Goal: Information Seeking & Learning: Learn about a topic

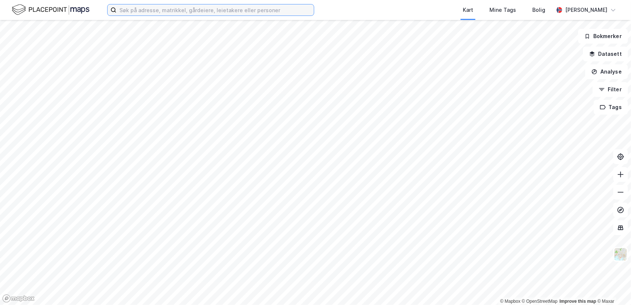
click at [171, 11] on input at bounding box center [214, 9] width 197 height 11
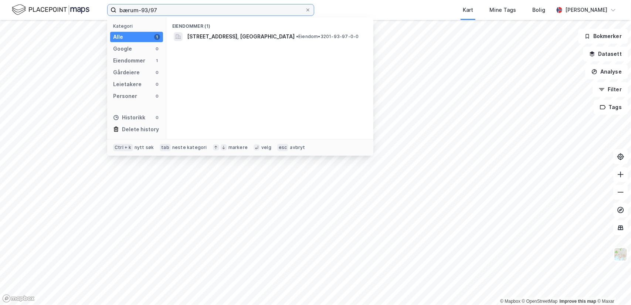
type input "bærum-93/97"
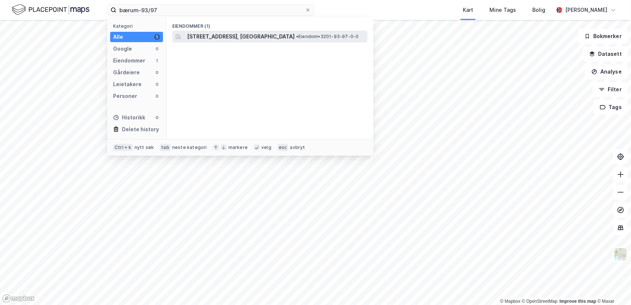
click at [202, 34] on span "[STREET_ADDRESS], [GEOGRAPHIC_DATA]" at bounding box center [240, 36] width 107 height 9
